Goal: Obtain resource: Download file/media

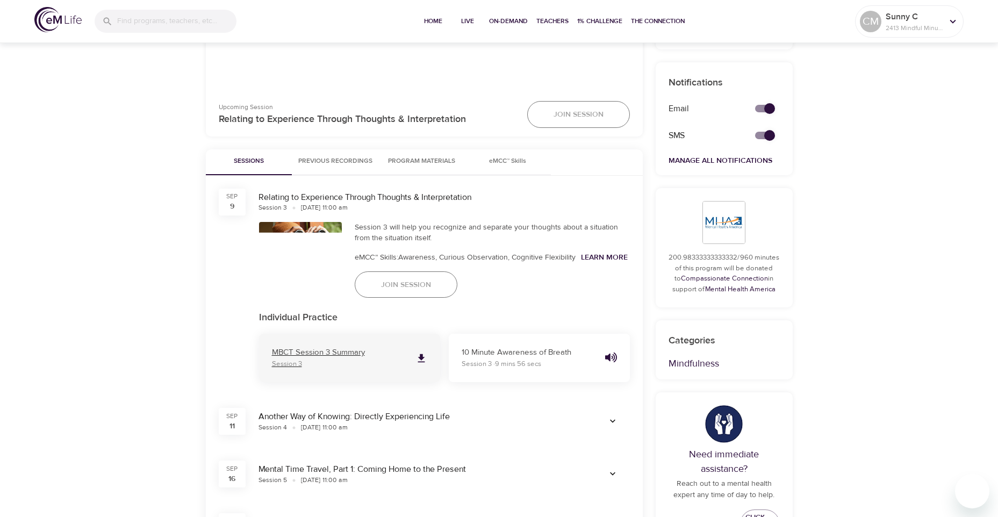
scroll to position [376, 0]
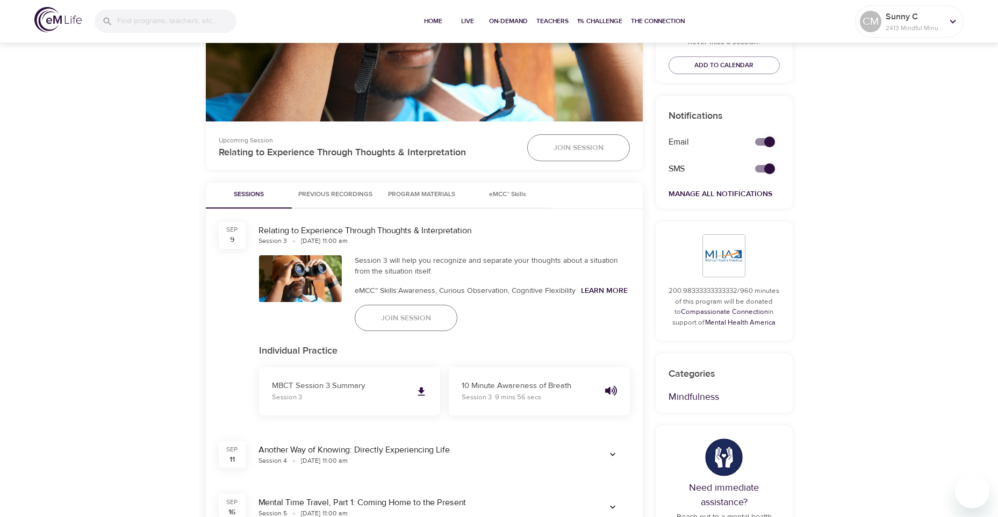
click at [351, 191] on span "Previous Recordings" at bounding box center [335, 194] width 74 height 11
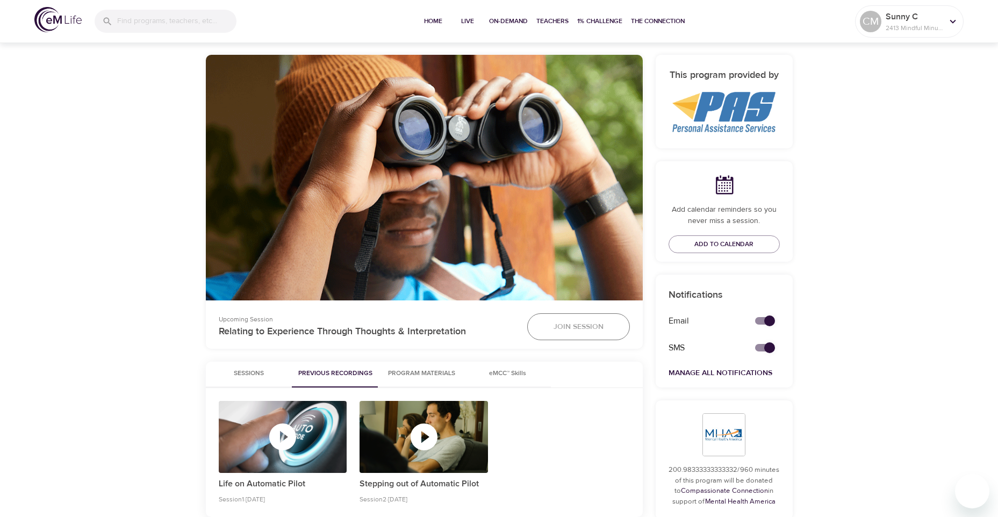
scroll to position [125, 0]
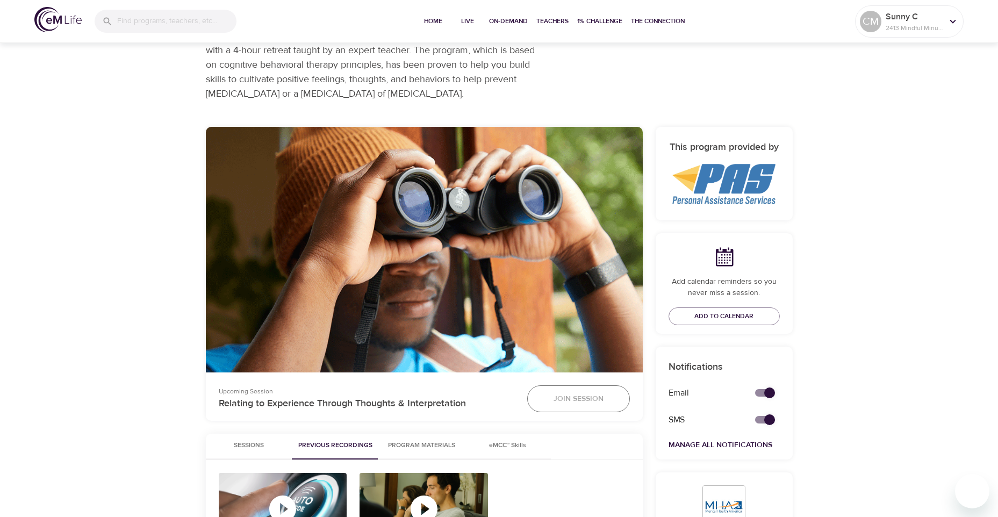
click at [253, 447] on span "Sessions" at bounding box center [248, 445] width 73 height 11
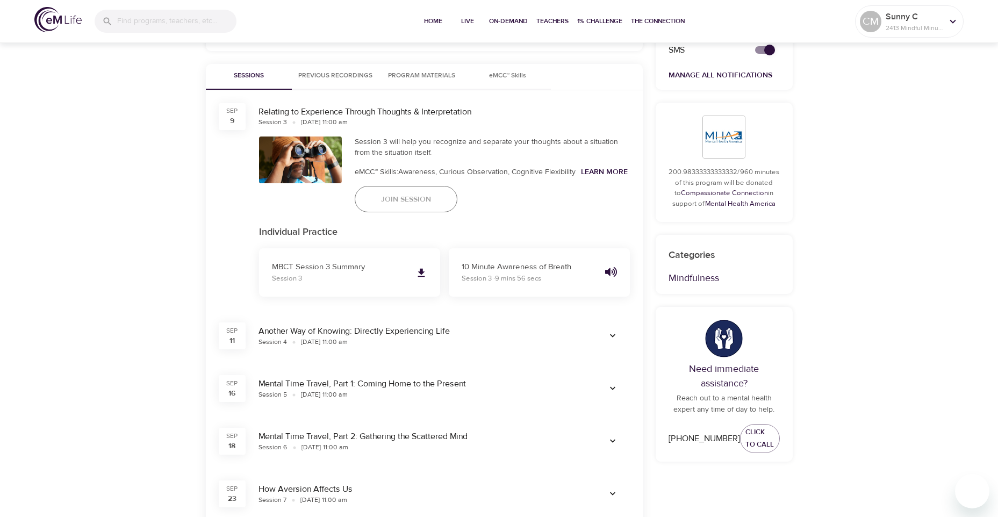
scroll to position [502, 0]
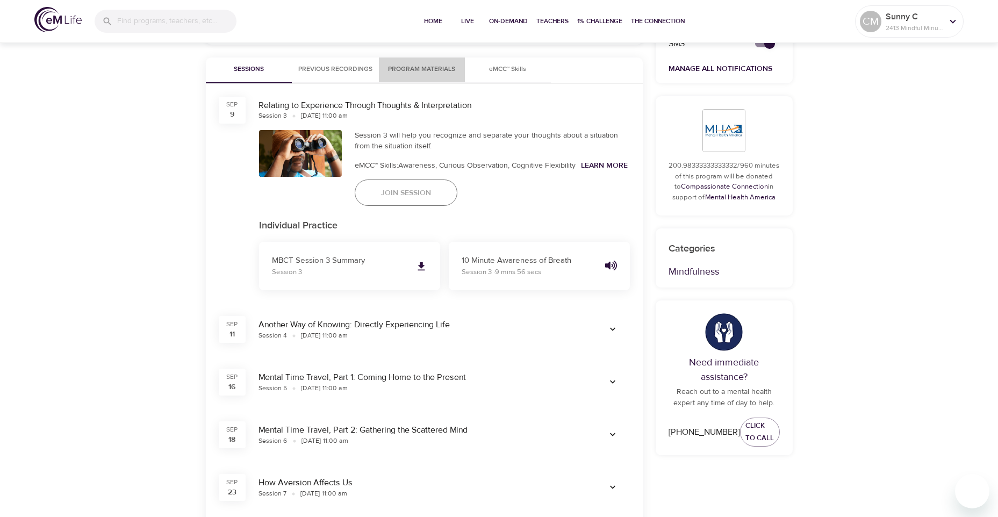
click at [441, 66] on span "Program Materials" at bounding box center [422, 69] width 73 height 11
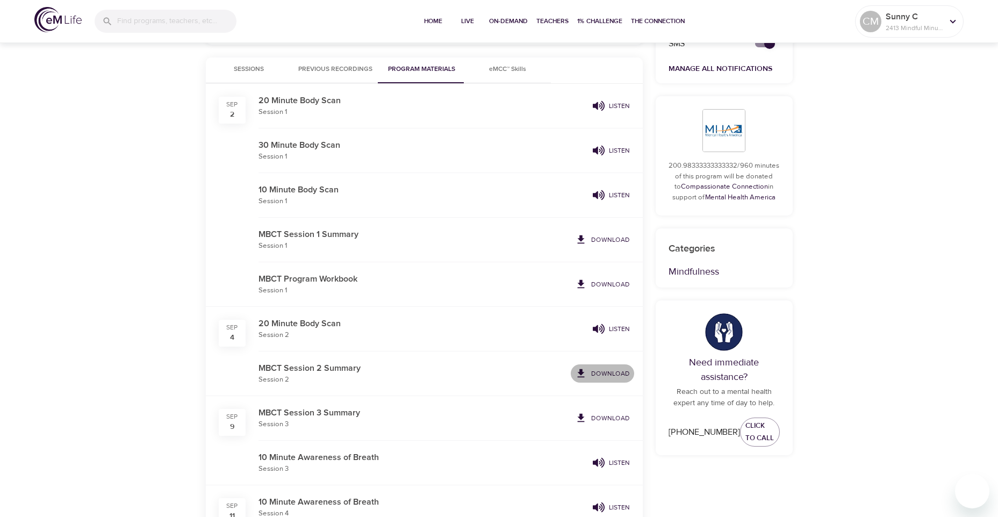
click at [611, 370] on p "Download" at bounding box center [610, 374] width 39 height 10
click at [604, 286] on p "Download" at bounding box center [610, 285] width 39 height 10
click at [510, 68] on span "eMCC™ Skills" at bounding box center [508, 69] width 73 height 11
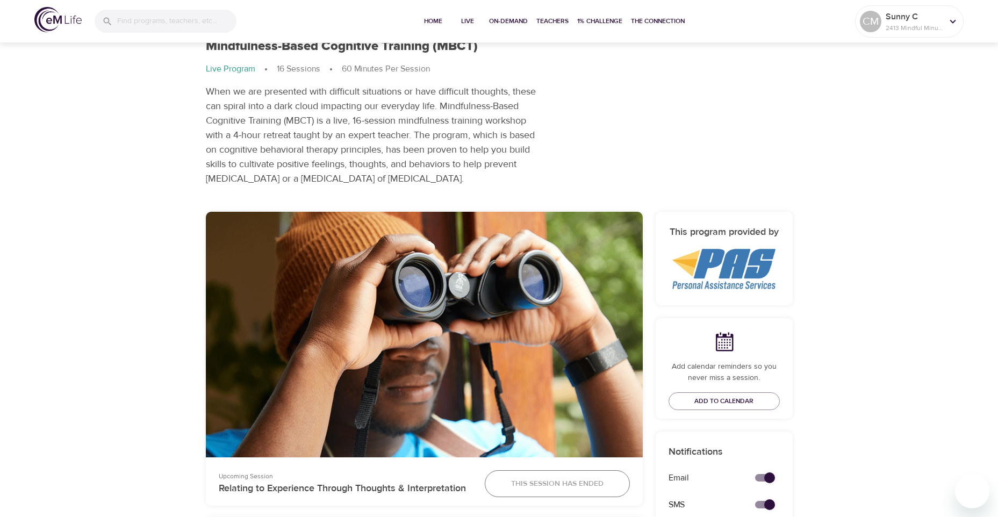
scroll to position [0, 0]
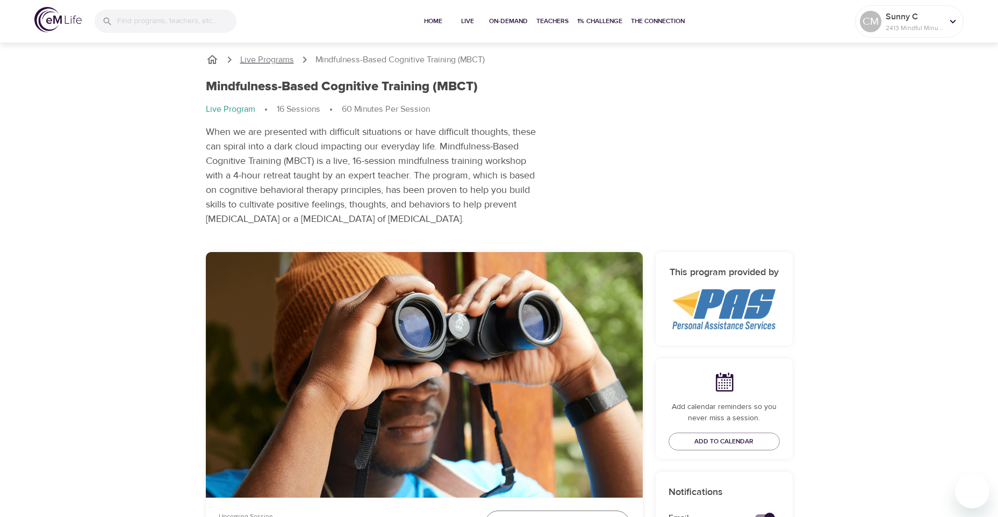
click at [281, 60] on p "Live Programs" at bounding box center [267, 60] width 54 height 12
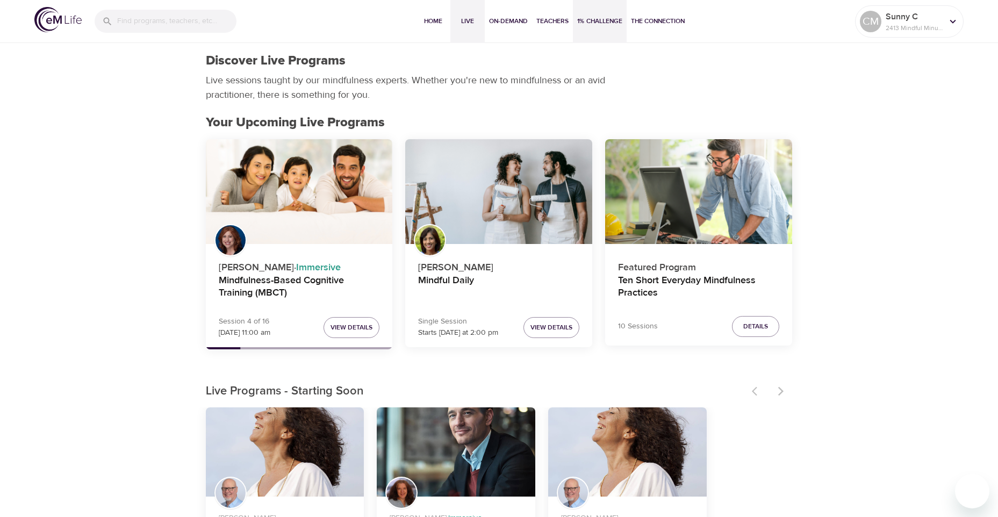
click at [596, 22] on span "1% Challenge" at bounding box center [599, 21] width 45 height 11
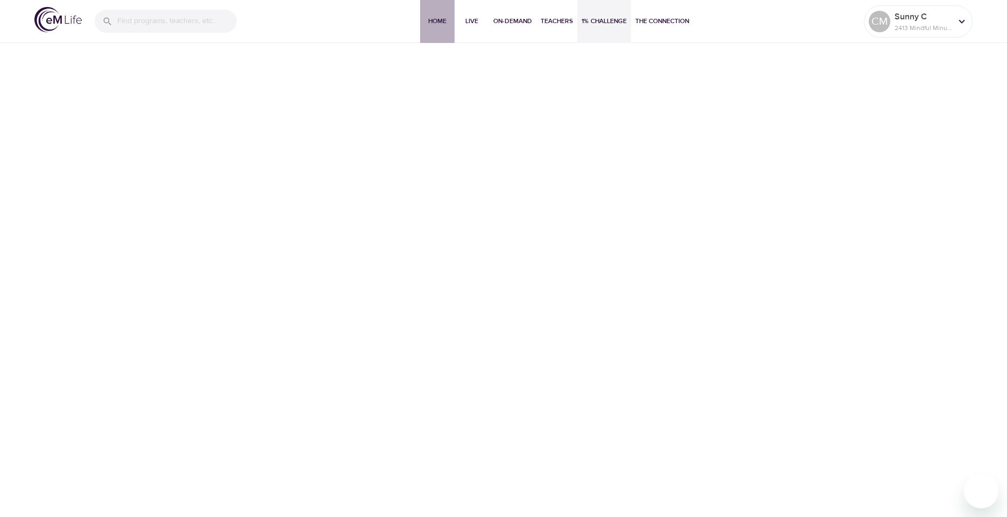
click at [435, 23] on span "Home" at bounding box center [437, 21] width 26 height 11
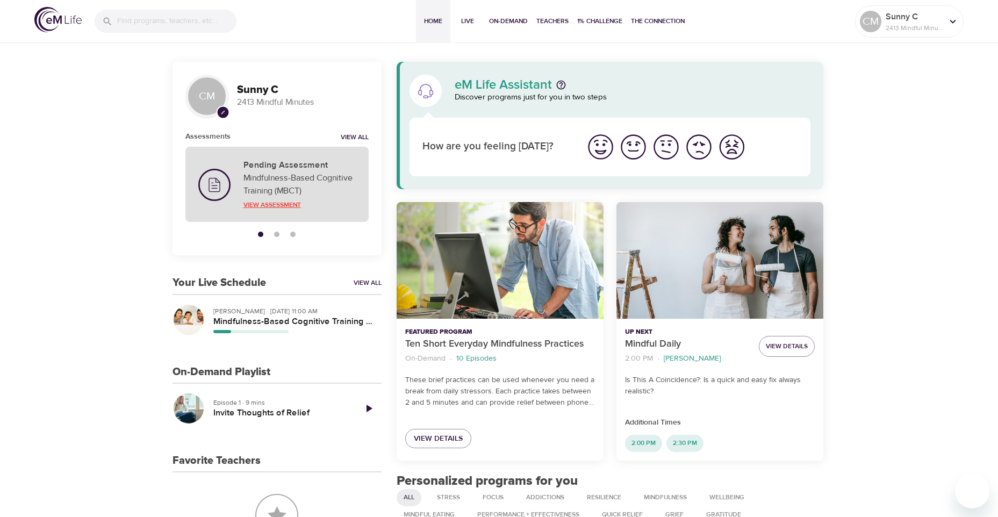
click at [268, 201] on p "View Assessment" at bounding box center [300, 205] width 112 height 10
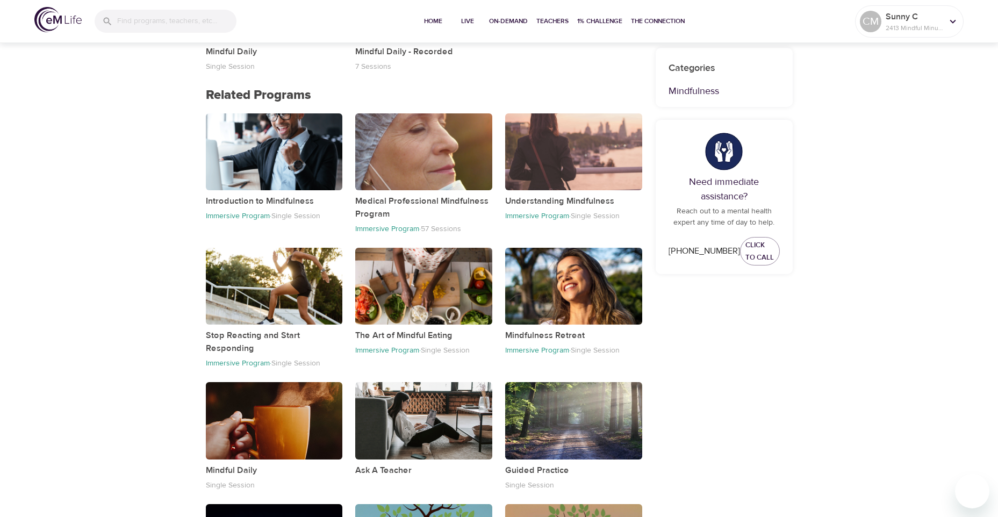
scroll to position [704, 0]
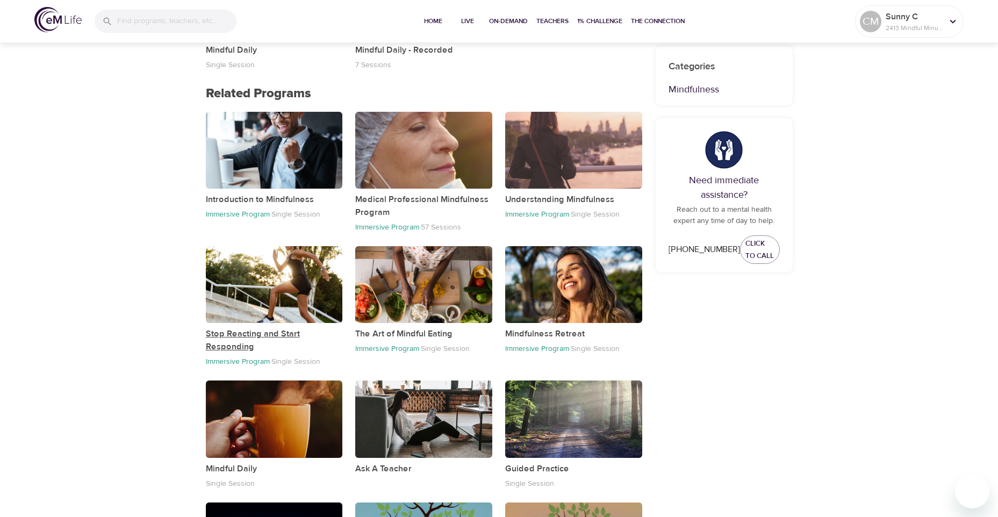
click at [252, 331] on p "Stop Reacting and Start Responding" at bounding box center [274, 340] width 137 height 26
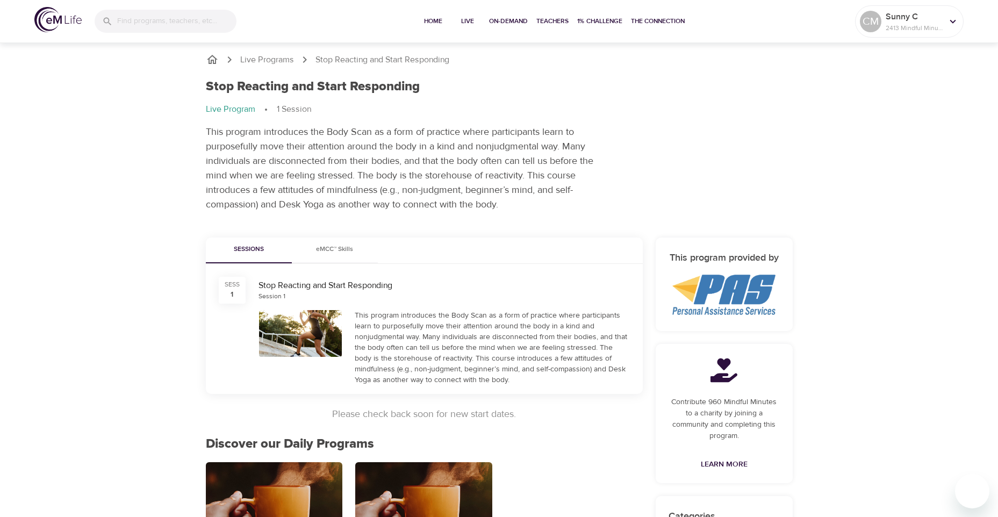
click at [343, 247] on span "eMCC™ Skills" at bounding box center [334, 249] width 73 height 11
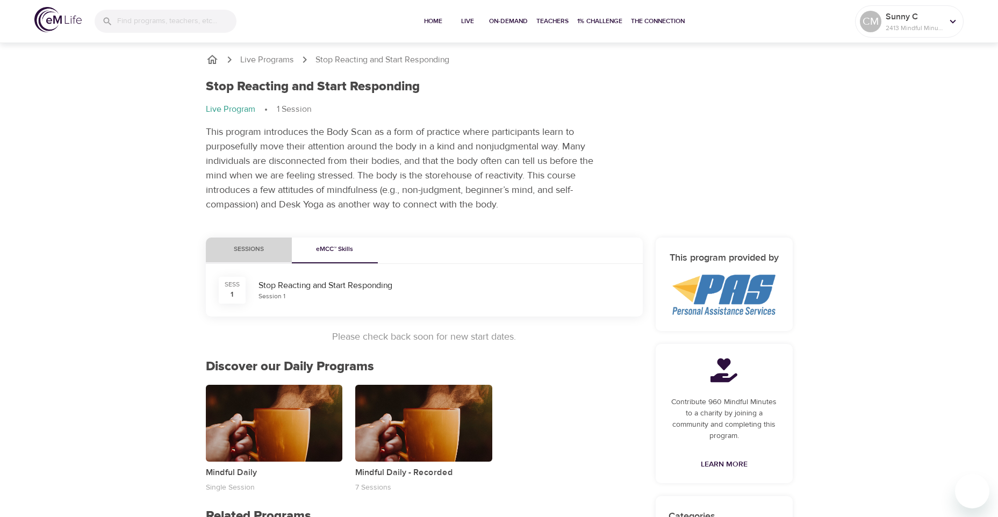
click at [255, 251] on span "Sessions" at bounding box center [248, 249] width 73 height 11
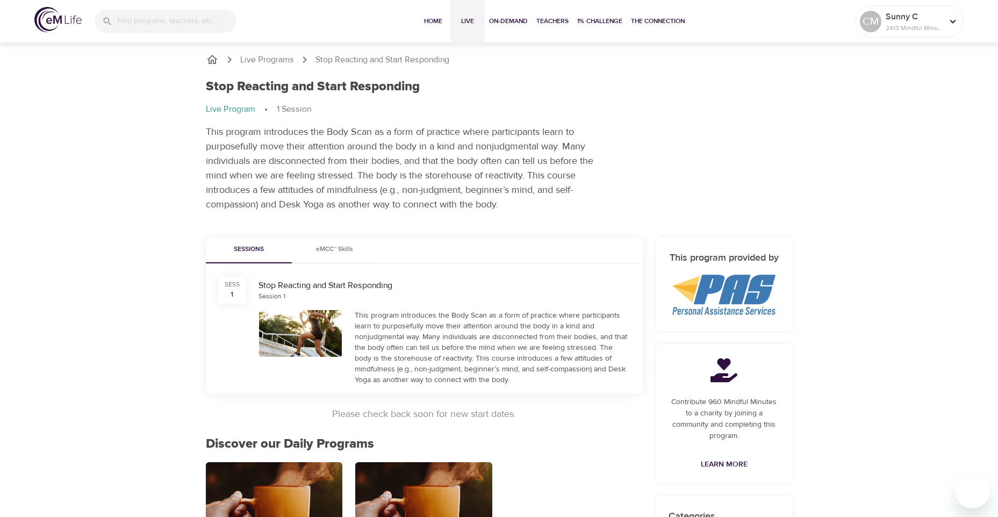
drag, startPoint x: 463, startPoint y: 22, endPoint x: 462, endPoint y: 35, distance: 13.5
click at [464, 21] on span "Live" at bounding box center [468, 21] width 26 height 11
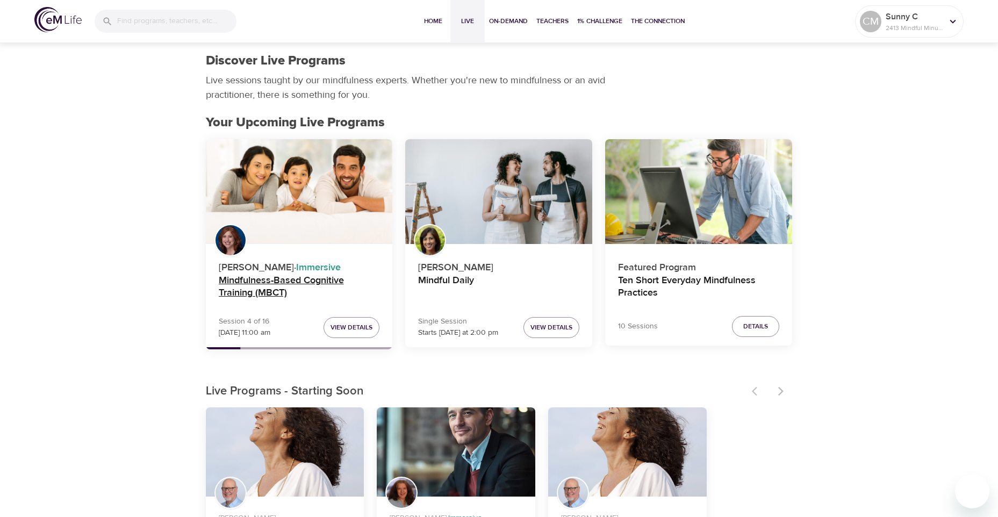
click at [260, 283] on h4 "Mindfulness-Based Cognitive Training (MBCT)" at bounding box center [299, 288] width 161 height 26
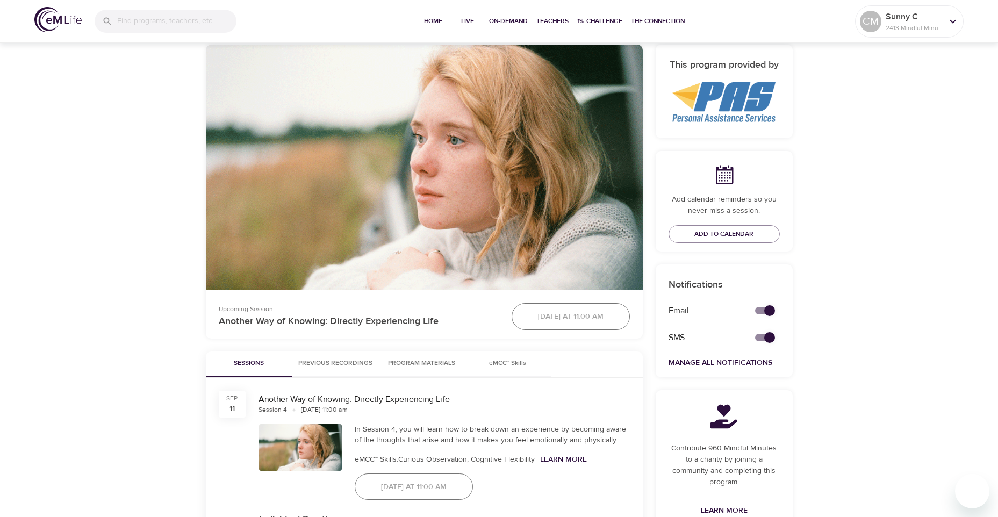
scroll to position [251, 0]
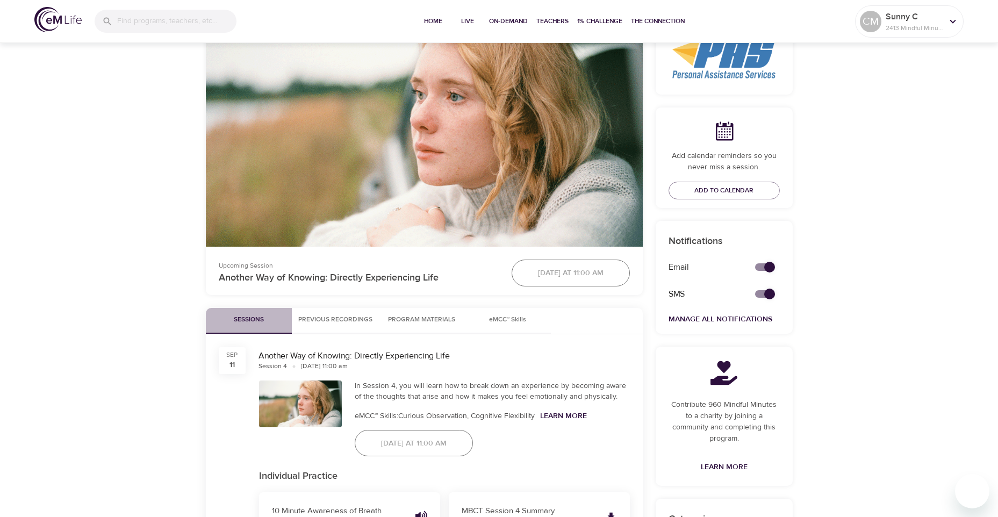
click at [250, 320] on span "Sessions" at bounding box center [248, 320] width 73 height 11
click at [334, 318] on span "Previous Recordings" at bounding box center [335, 320] width 74 height 11
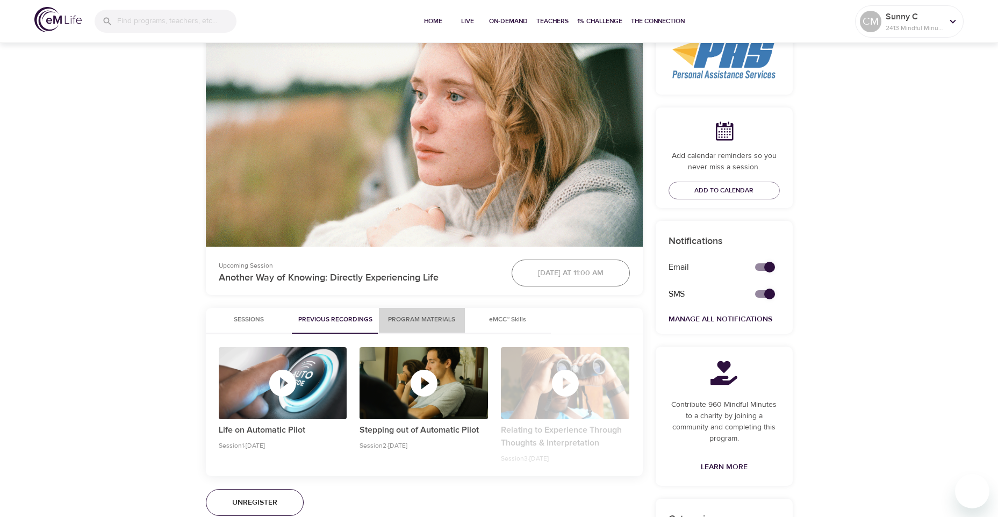
click at [412, 318] on span "Program Materials" at bounding box center [422, 320] width 73 height 11
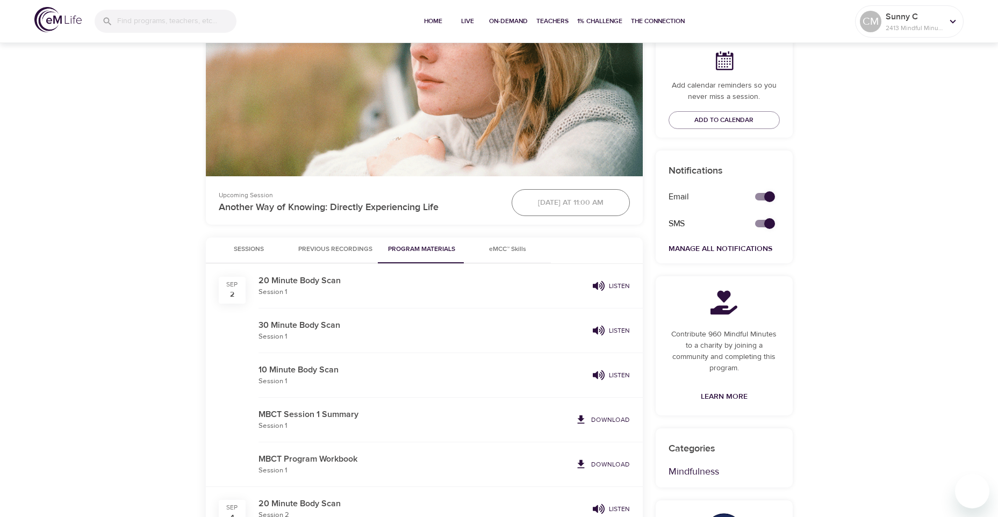
scroll to position [376, 0]
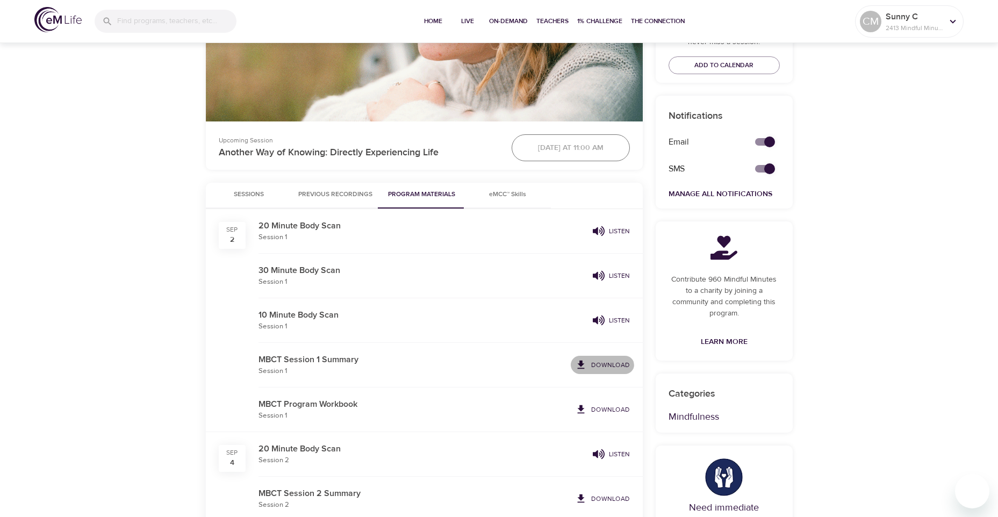
click at [604, 367] on p "Download" at bounding box center [610, 365] width 39 height 10
